Goal: Book appointment/travel/reservation

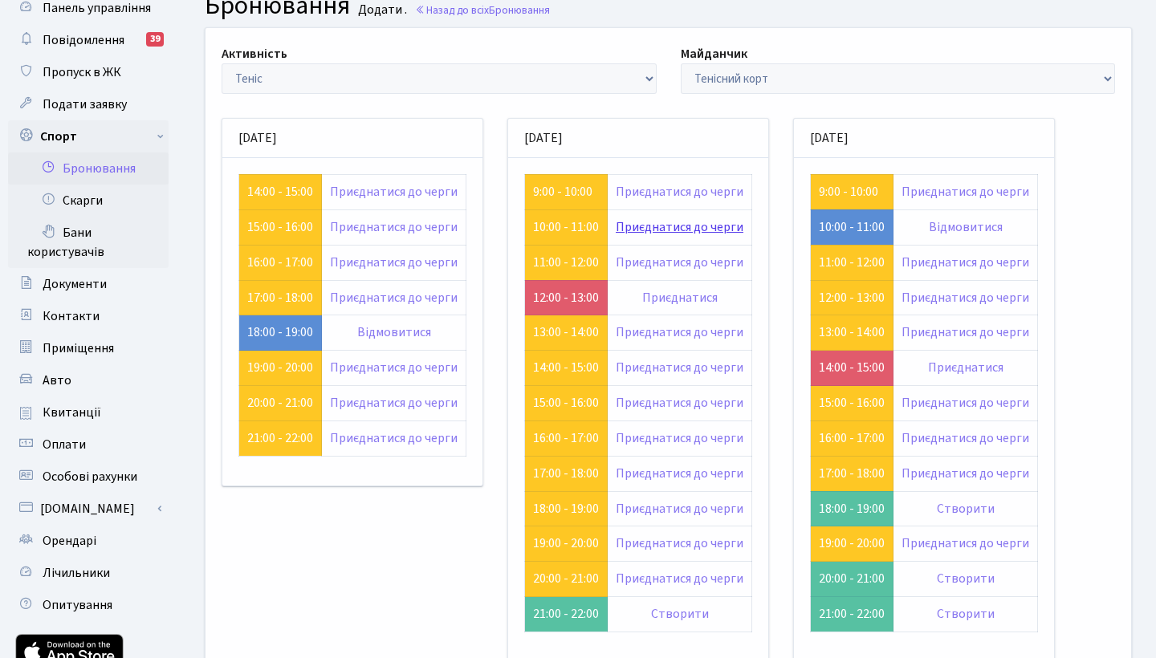
scroll to position [92, 0]
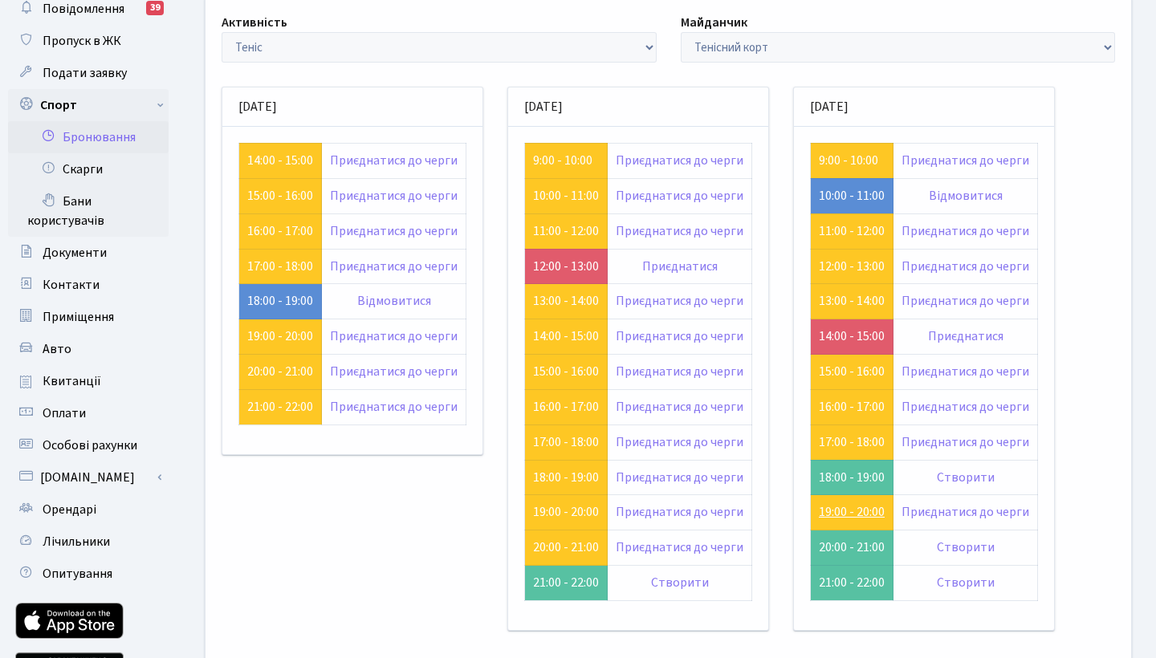
click at [855, 503] on link "19:00 - 20:00" at bounding box center [852, 512] width 66 height 18
click at [558, 503] on link "19:00 - 20:00" at bounding box center [566, 512] width 66 height 18
click at [576, 472] on link "18:00 - 19:00" at bounding box center [566, 478] width 66 height 18
